Goal: Task Accomplishment & Management: Manage account settings

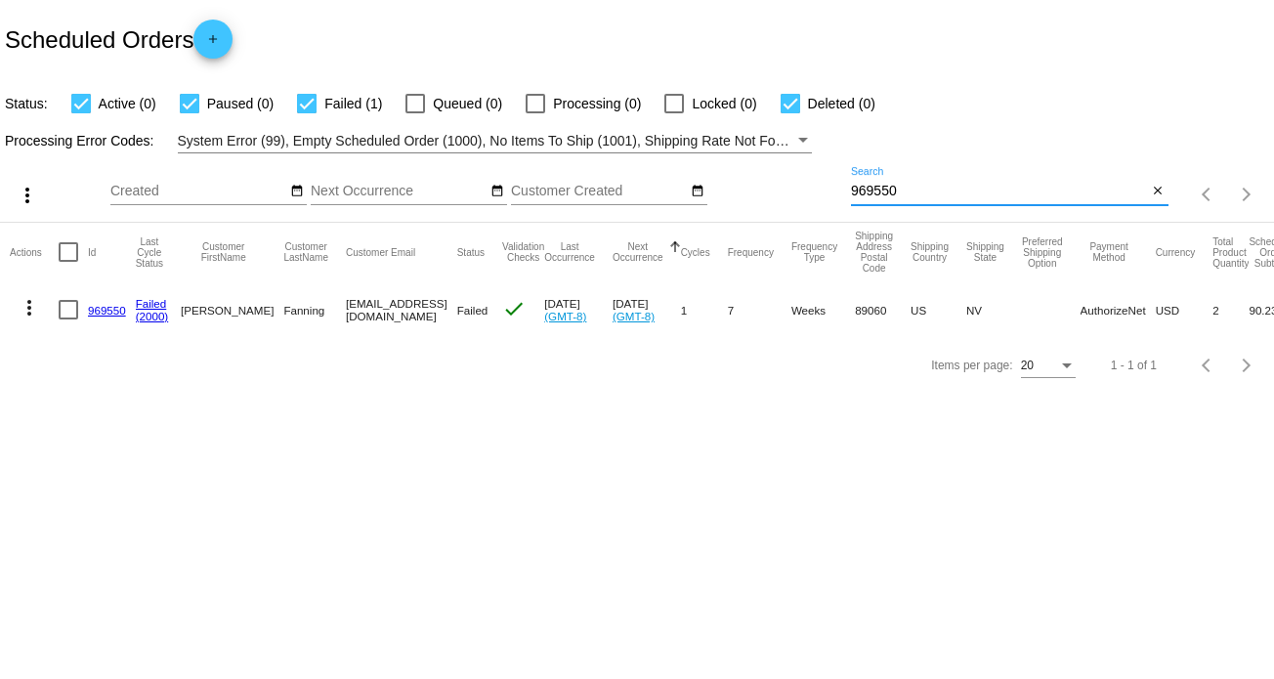
drag, startPoint x: 980, startPoint y: 188, endPoint x: 800, endPoint y: 186, distance: 179.8
click at [800, 186] on div "more_vert Oct Jan Feb Mar [DATE]" at bounding box center [637, 187] width 1274 height 69
paste input "[EMAIL_ADDRESS][DOMAIN_NAME]"
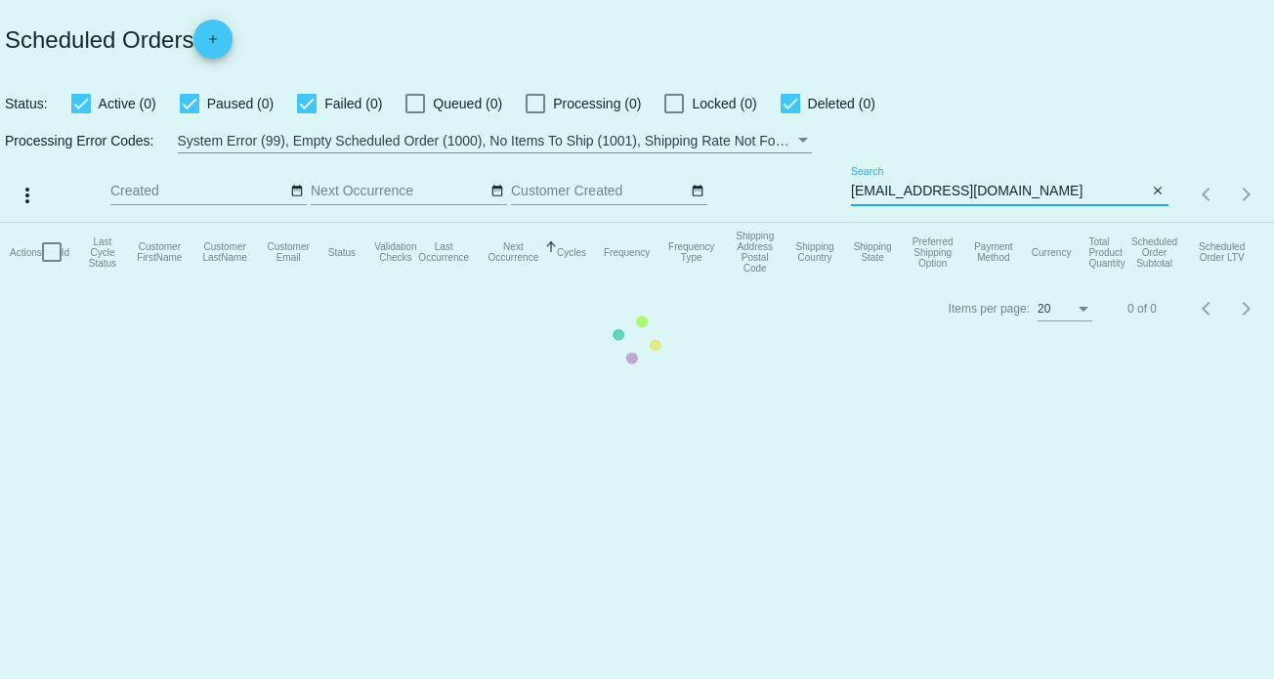
type input "[EMAIL_ADDRESS][DOMAIN_NAME]"
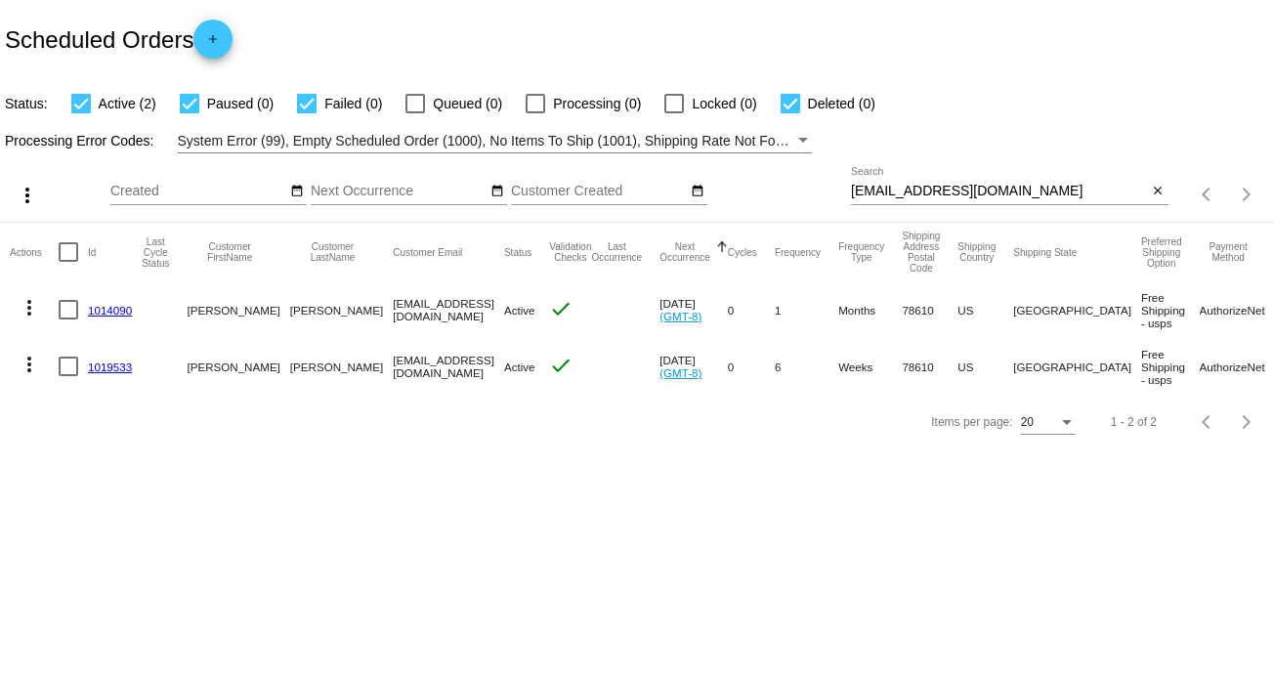
click at [107, 314] on link "1014090" at bounding box center [110, 310] width 44 height 13
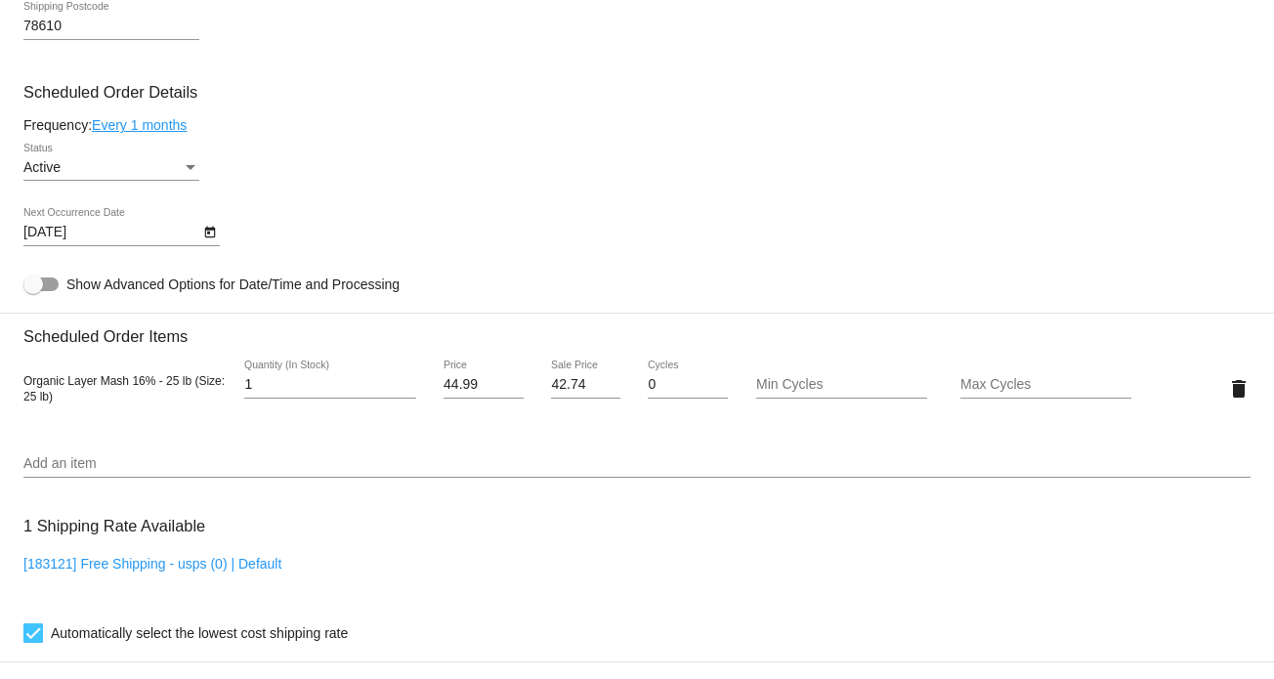
scroll to position [879, 0]
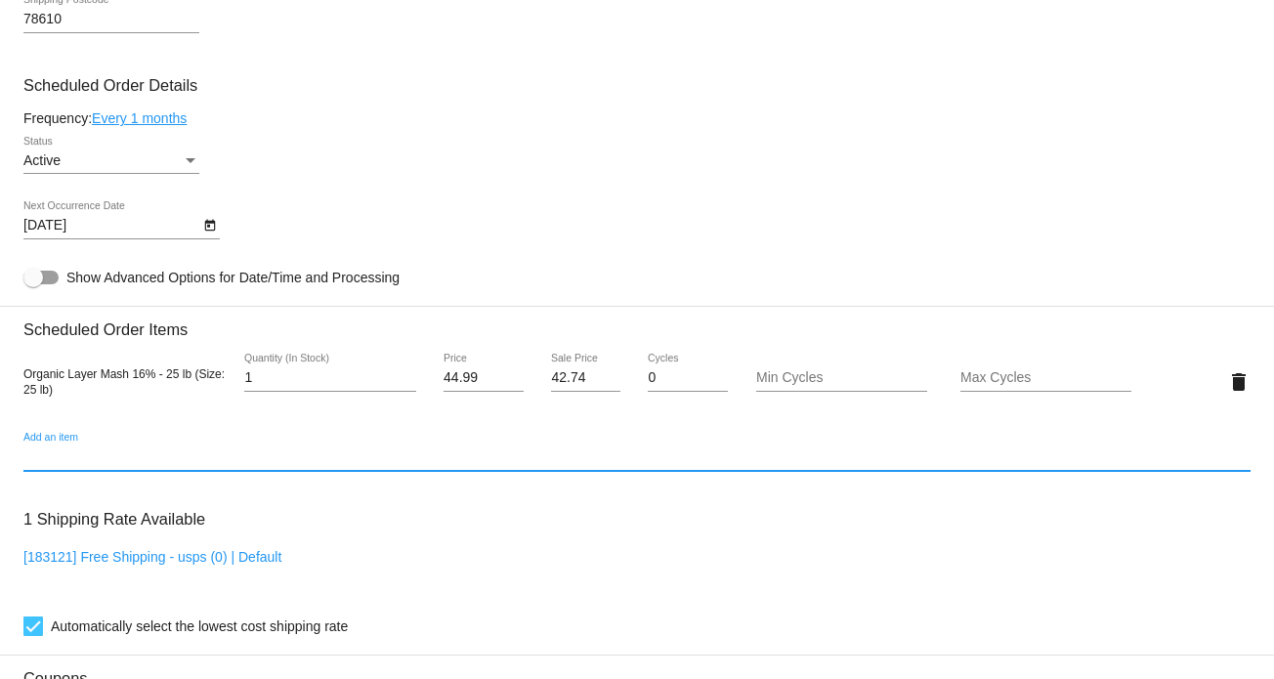
click at [98, 461] on input "Add an item" at bounding box center [636, 457] width 1227 height 16
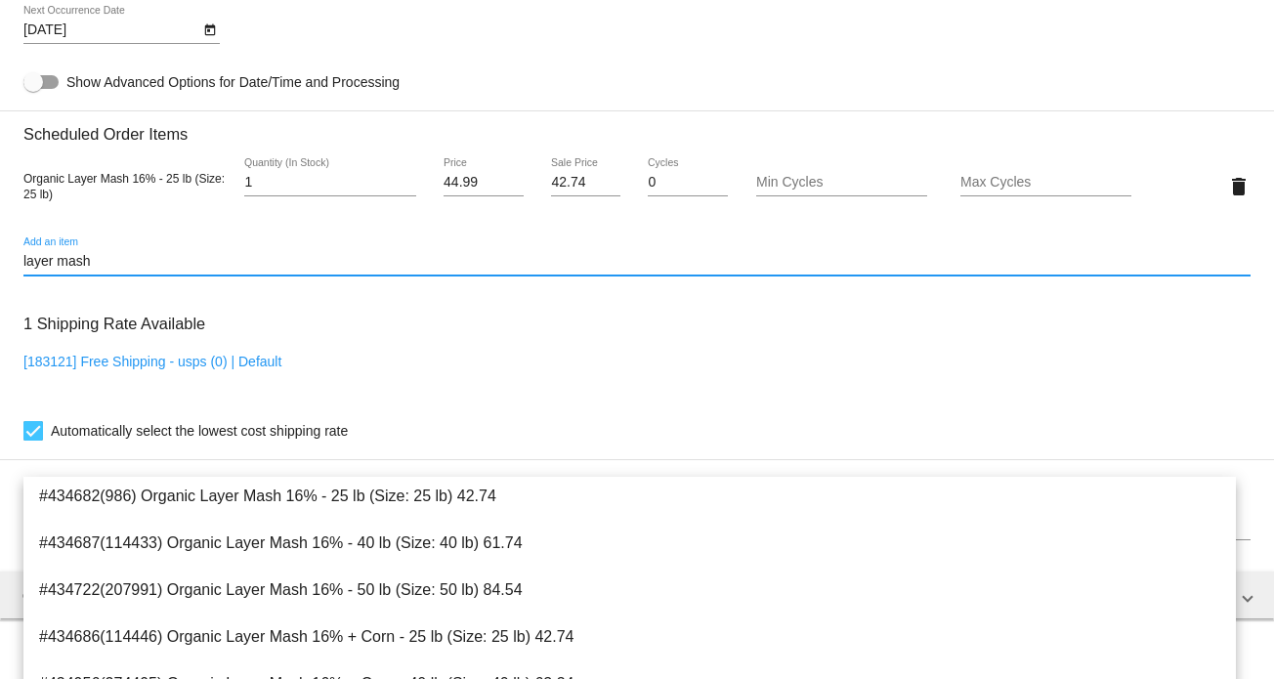
scroll to position [1172, 0]
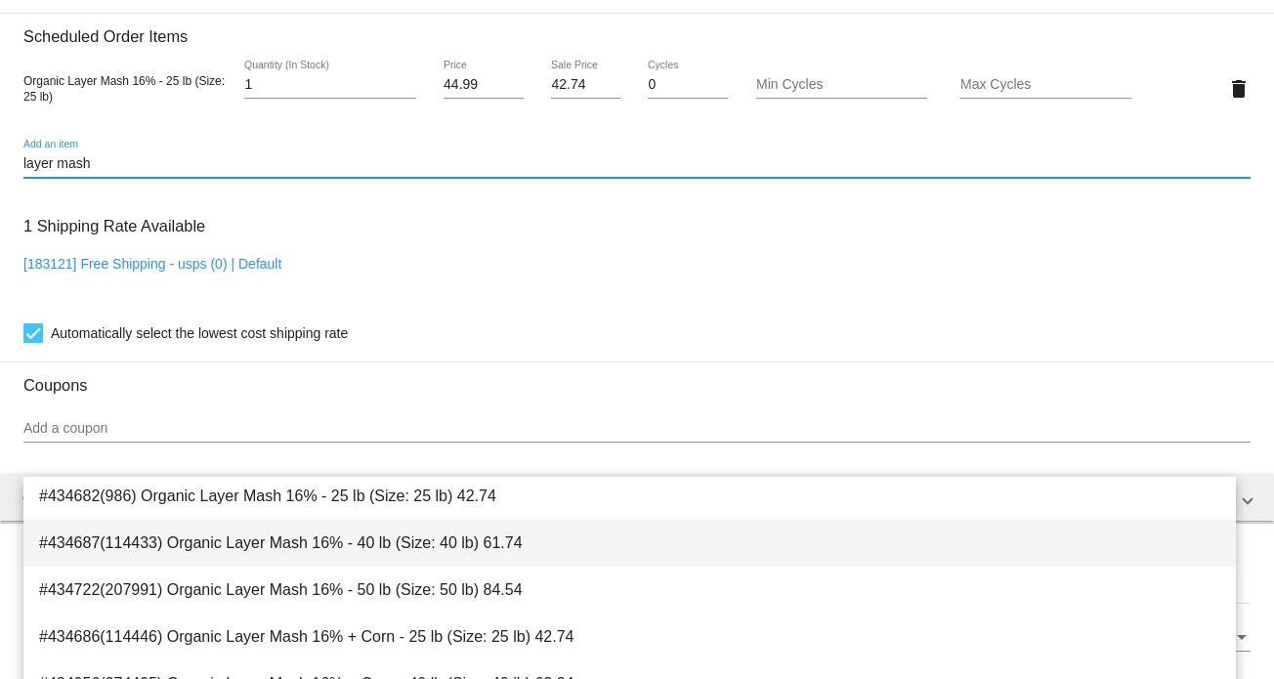
type input "layer mash"
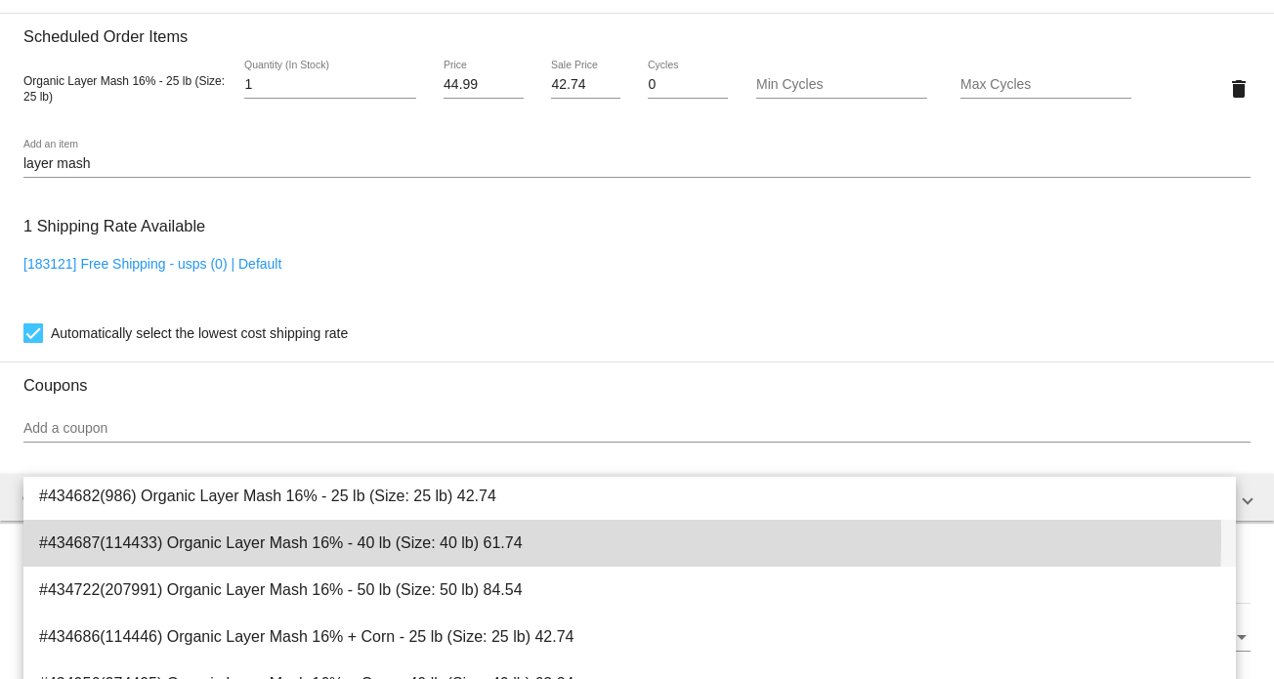
click at [457, 538] on span "#434687(114433) Organic Layer Mash 16% - 40 lb (Size: 40 lb) 61.74" at bounding box center [629, 543] width 1181 height 47
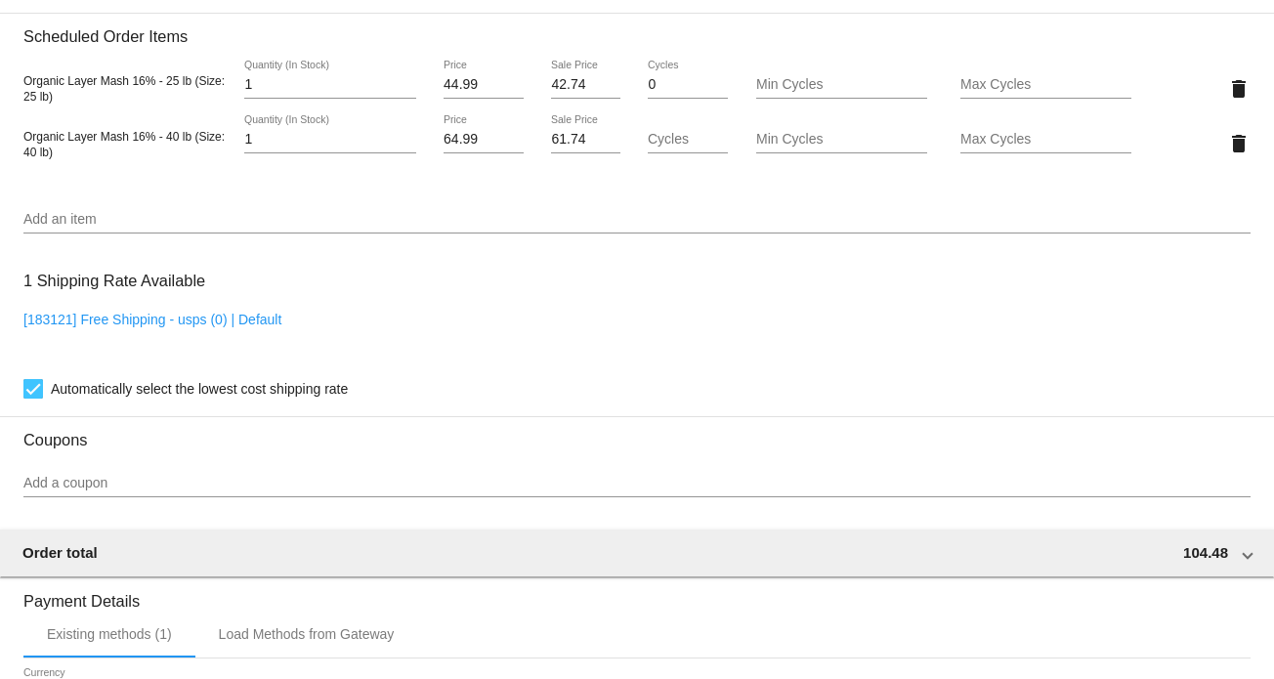
click at [1208, 86] on div "delete" at bounding box center [1199, 87] width 103 height 39
click at [1227, 87] on mat-icon "delete" at bounding box center [1238, 88] width 23 height 23
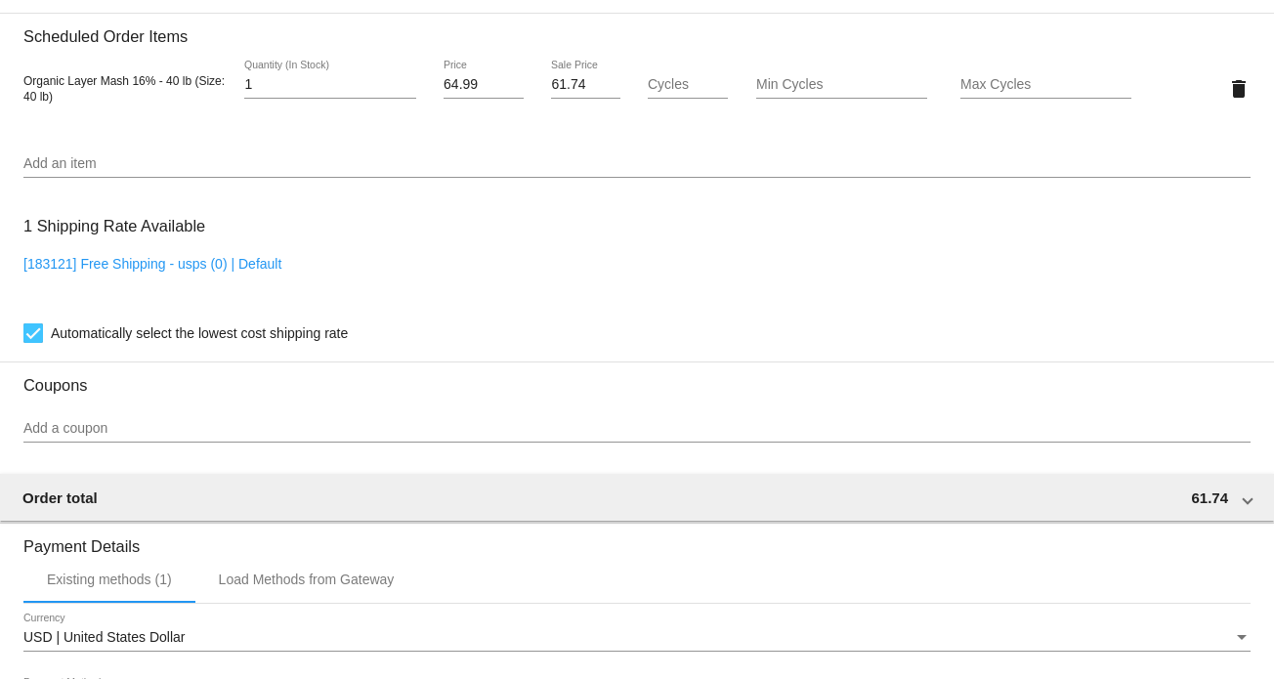
scroll to position [1518, 0]
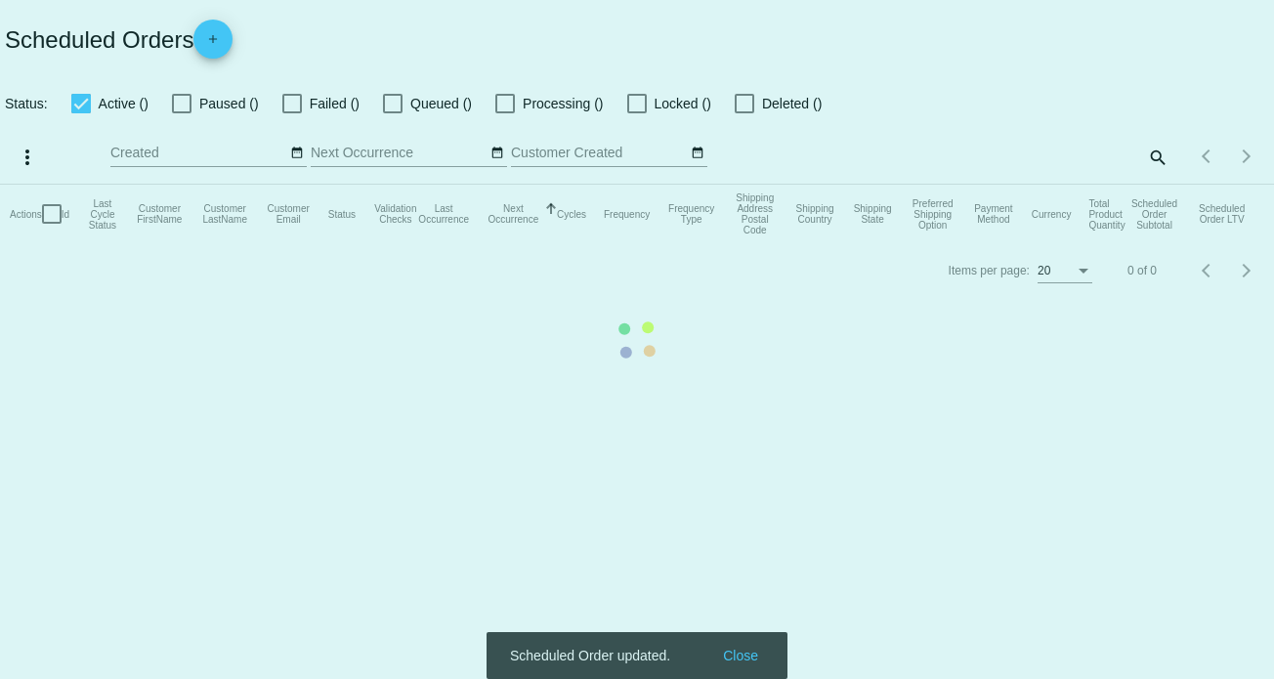
checkbox input "true"
